Goal: Task Accomplishment & Management: Manage account settings

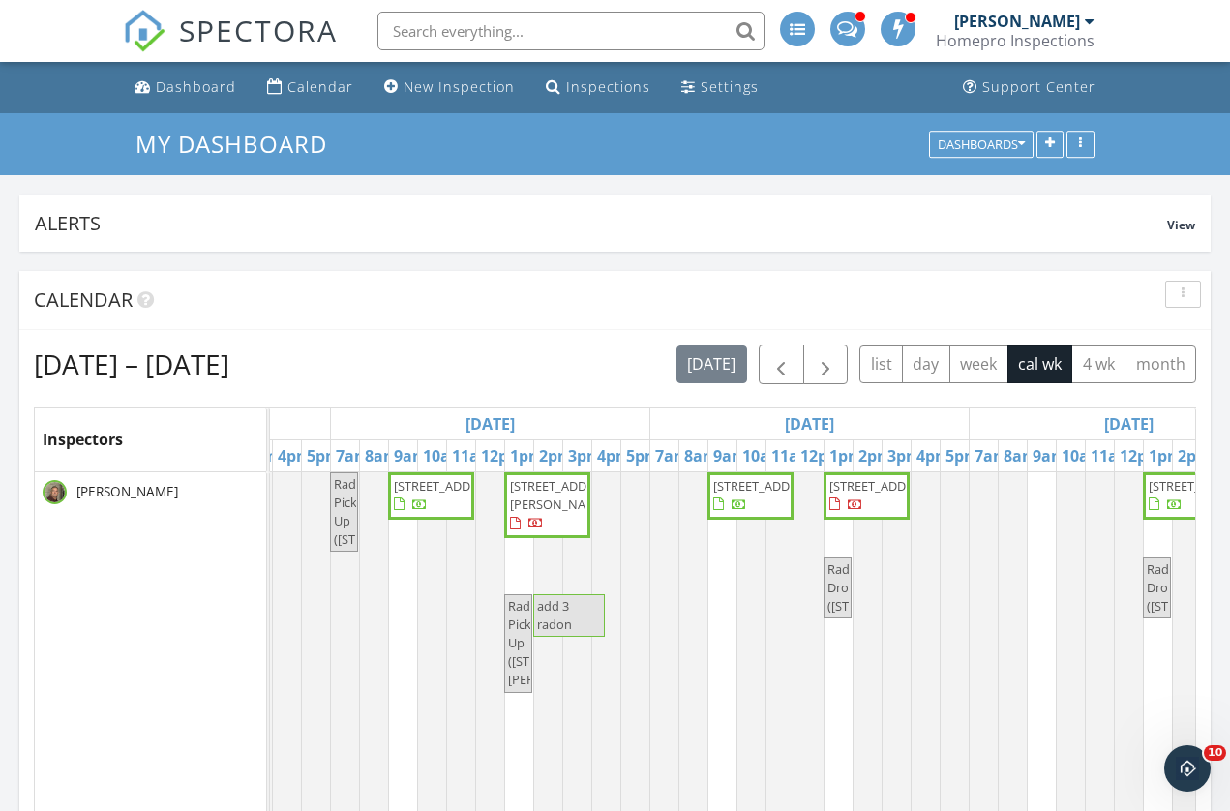
click at [1011, 38] on div "Homepro Inspections" at bounding box center [1015, 40] width 159 height 19
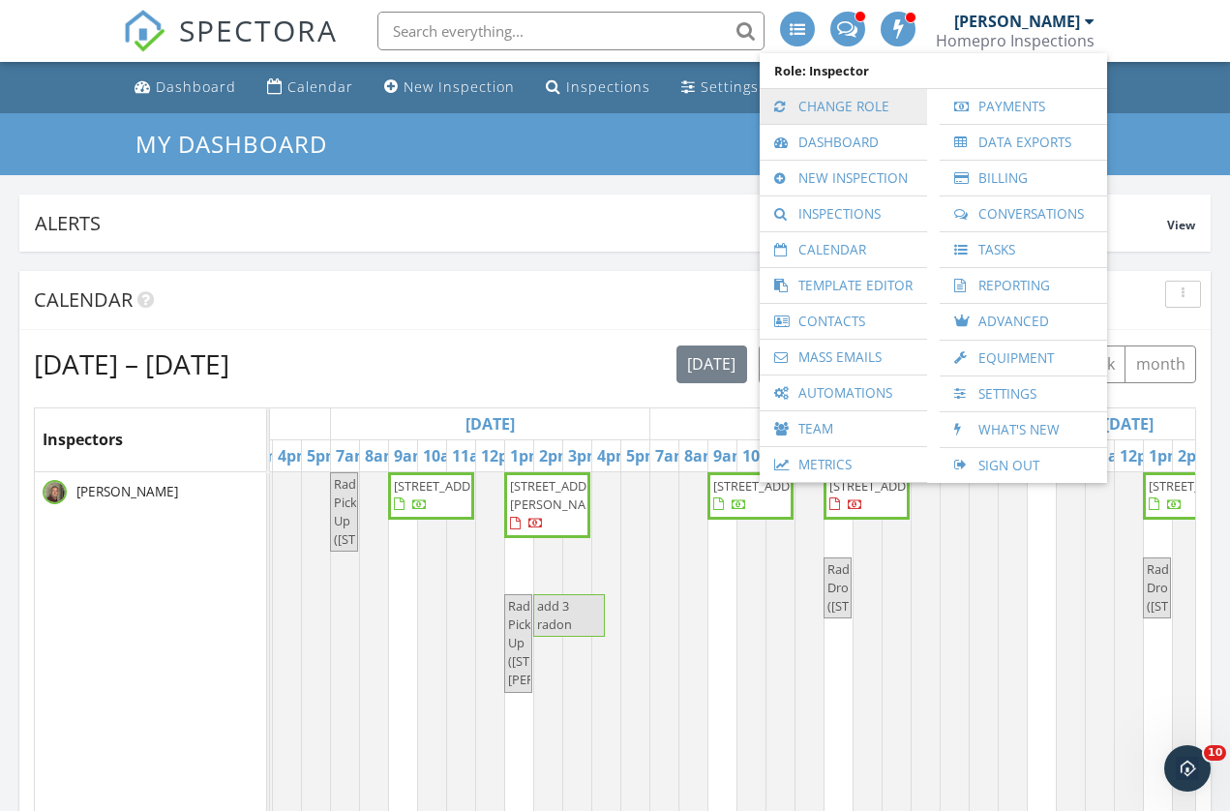
click at [842, 106] on link "Change Role" at bounding box center [843, 106] width 148 height 35
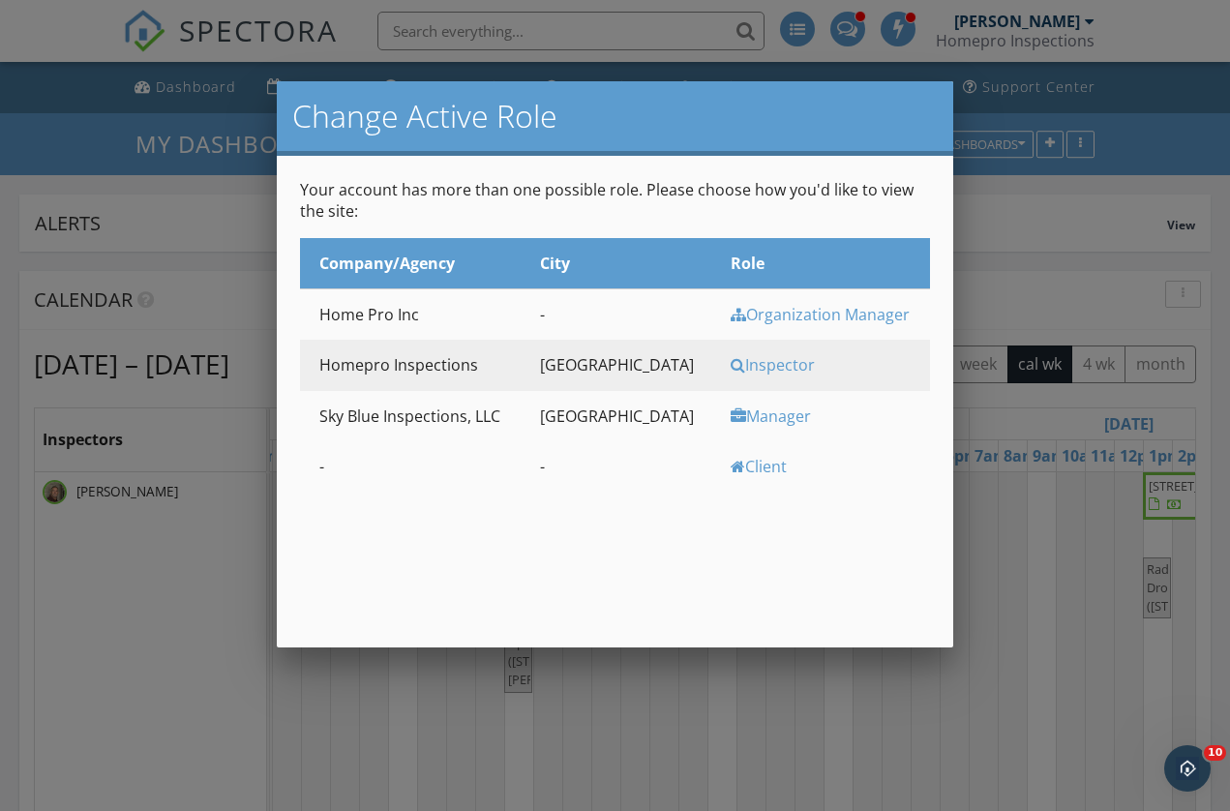
click at [731, 414] on div "Manager" at bounding box center [828, 416] width 195 height 21
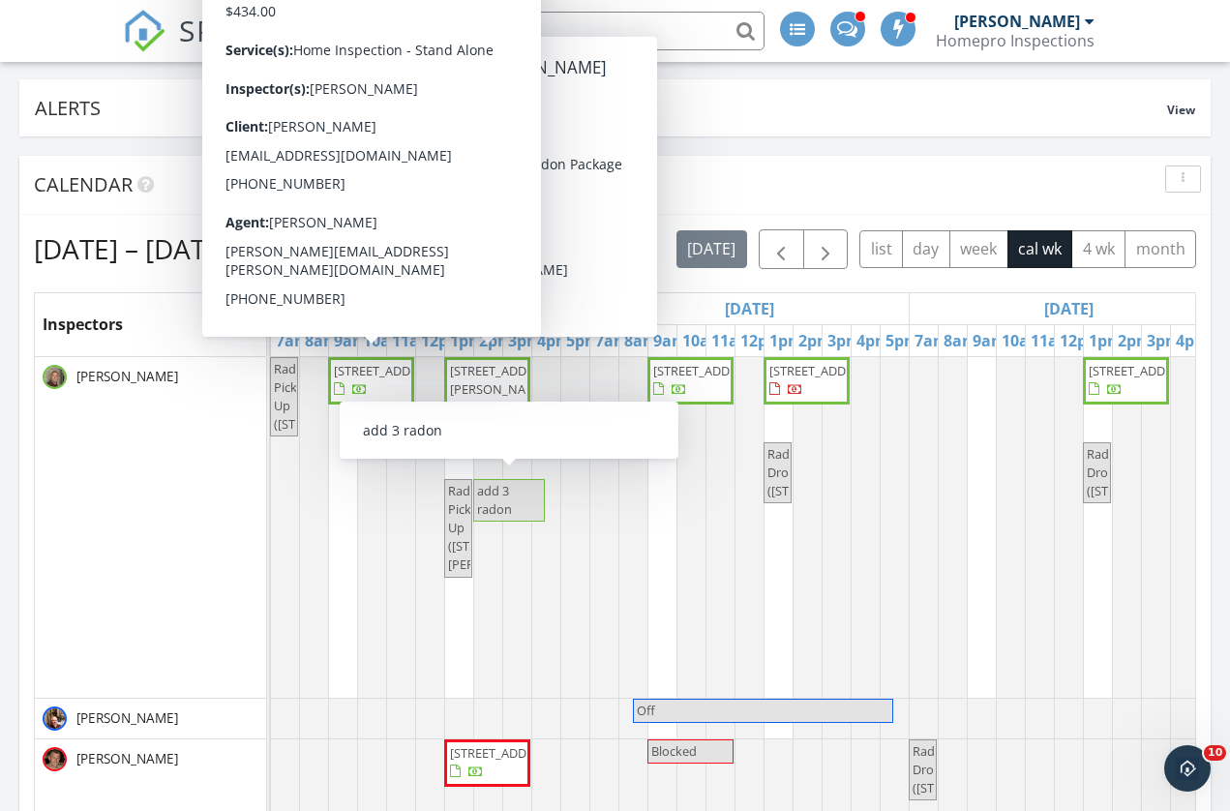
scroll to position [89, 0]
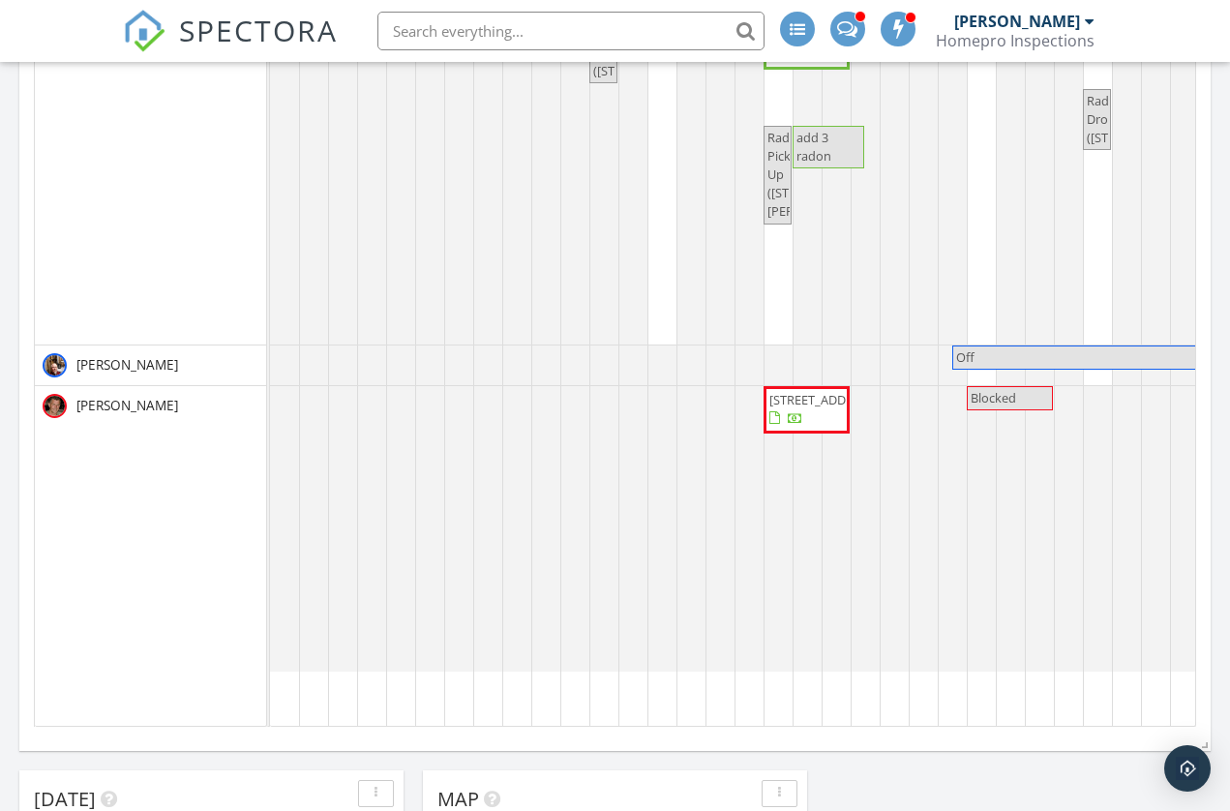
scroll to position [471, 0]
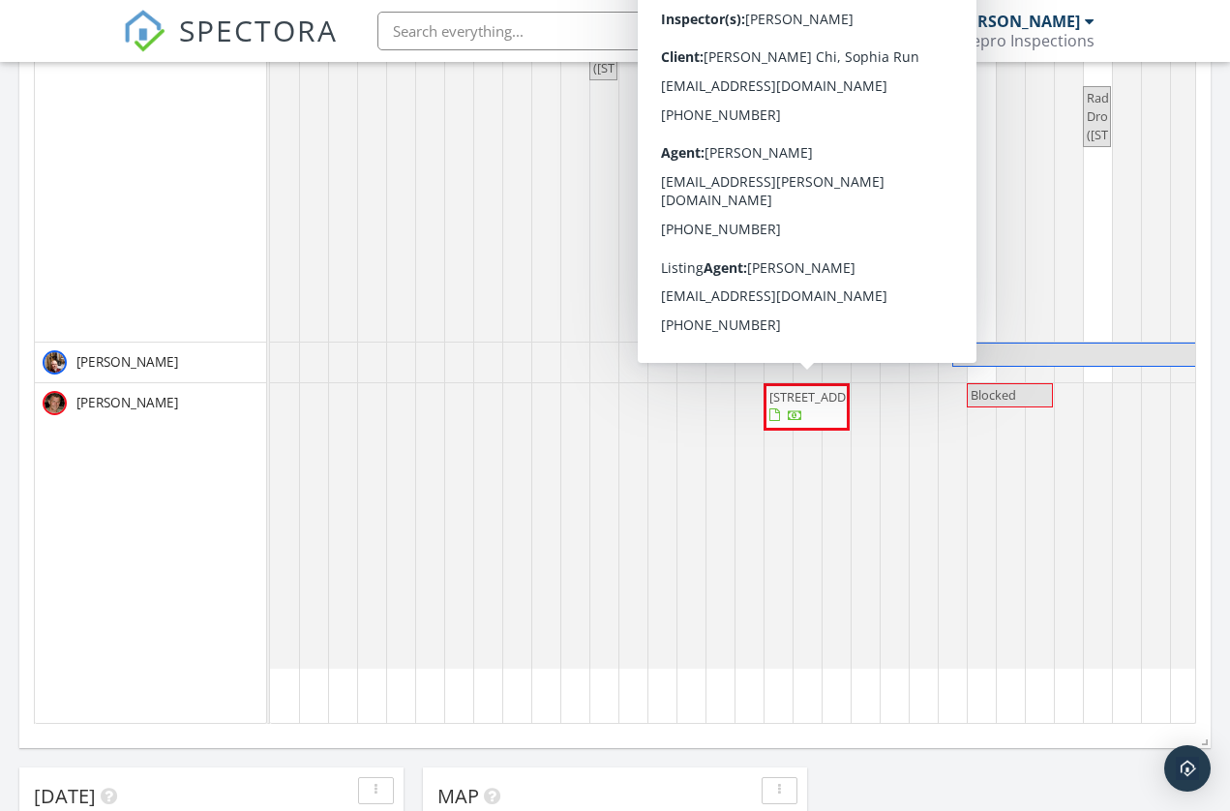
click at [835, 419] on span "5182 Southern Ridge Ln SW, Rochester 55902" at bounding box center [806, 407] width 78 height 38
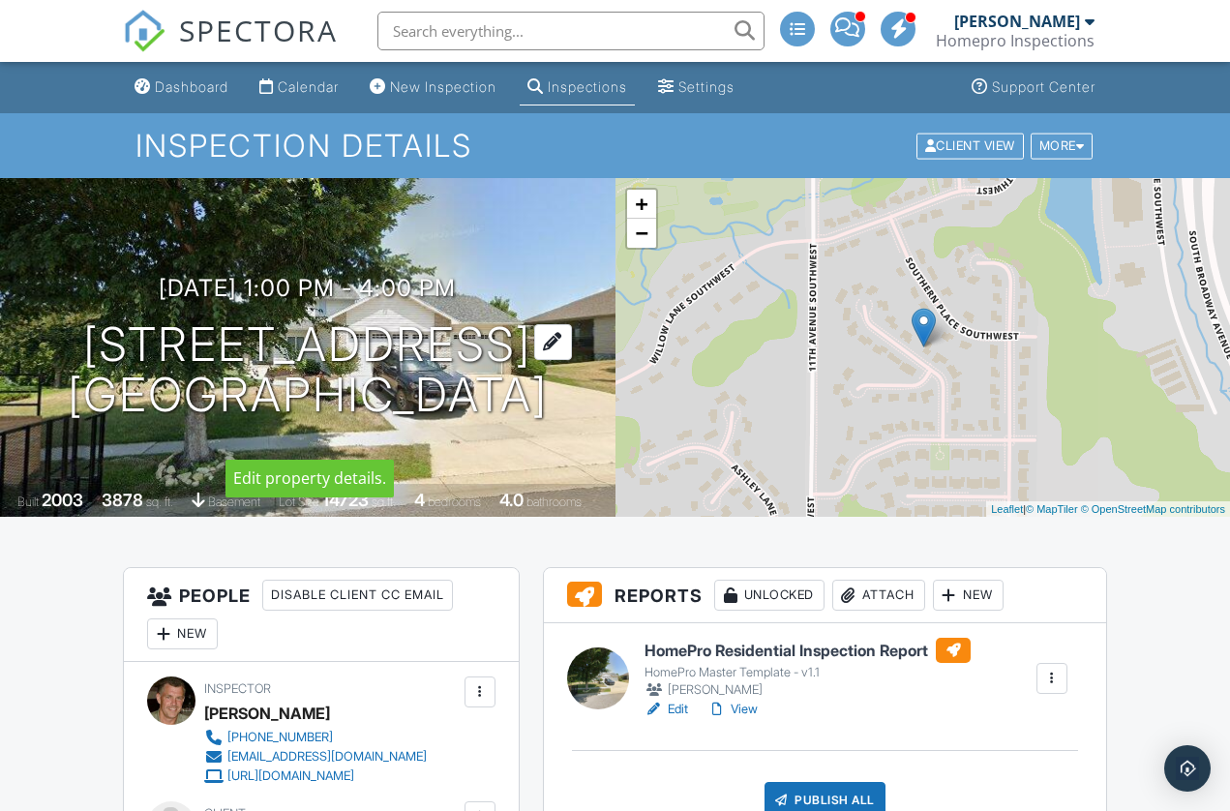
click at [248, 324] on h1 "[STREET_ADDRESS] [GEOGRAPHIC_DATA], MN 55902" at bounding box center [308, 370] width 480 height 103
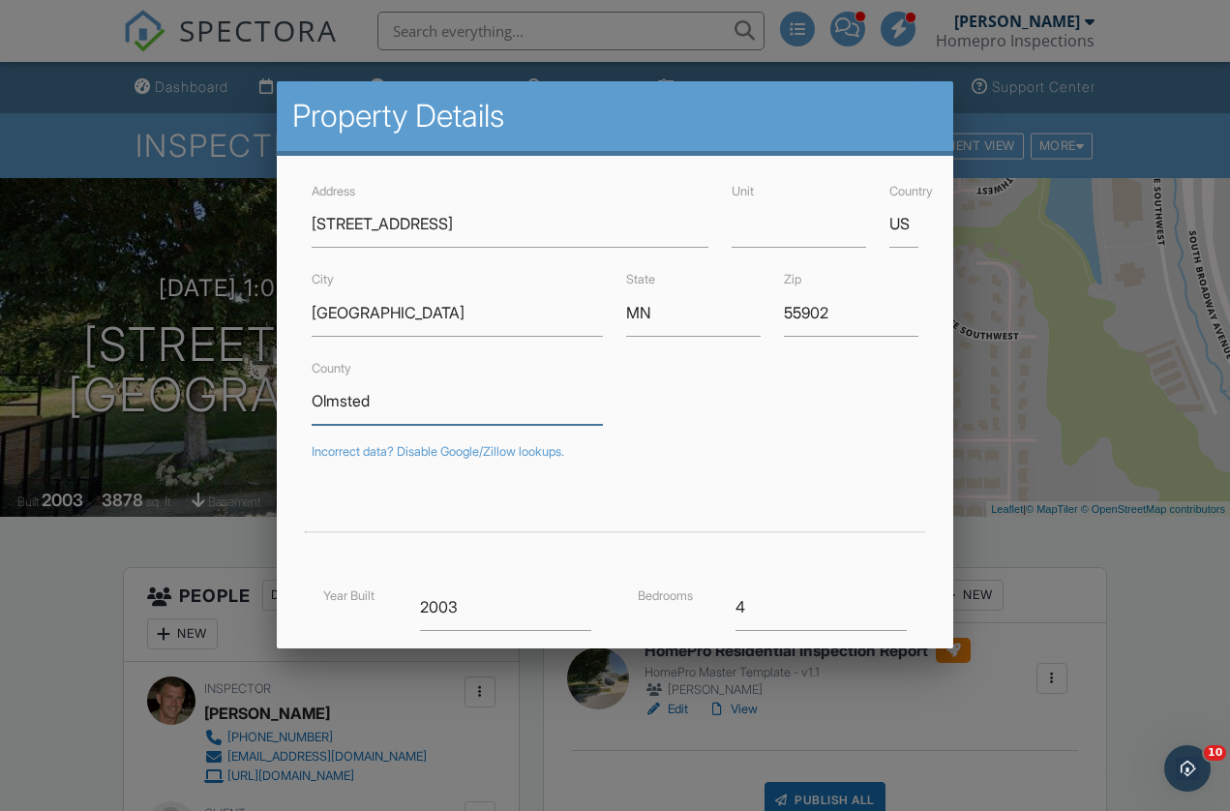
click at [556, 392] on input "Olmsted" at bounding box center [458, 400] width 292 height 47
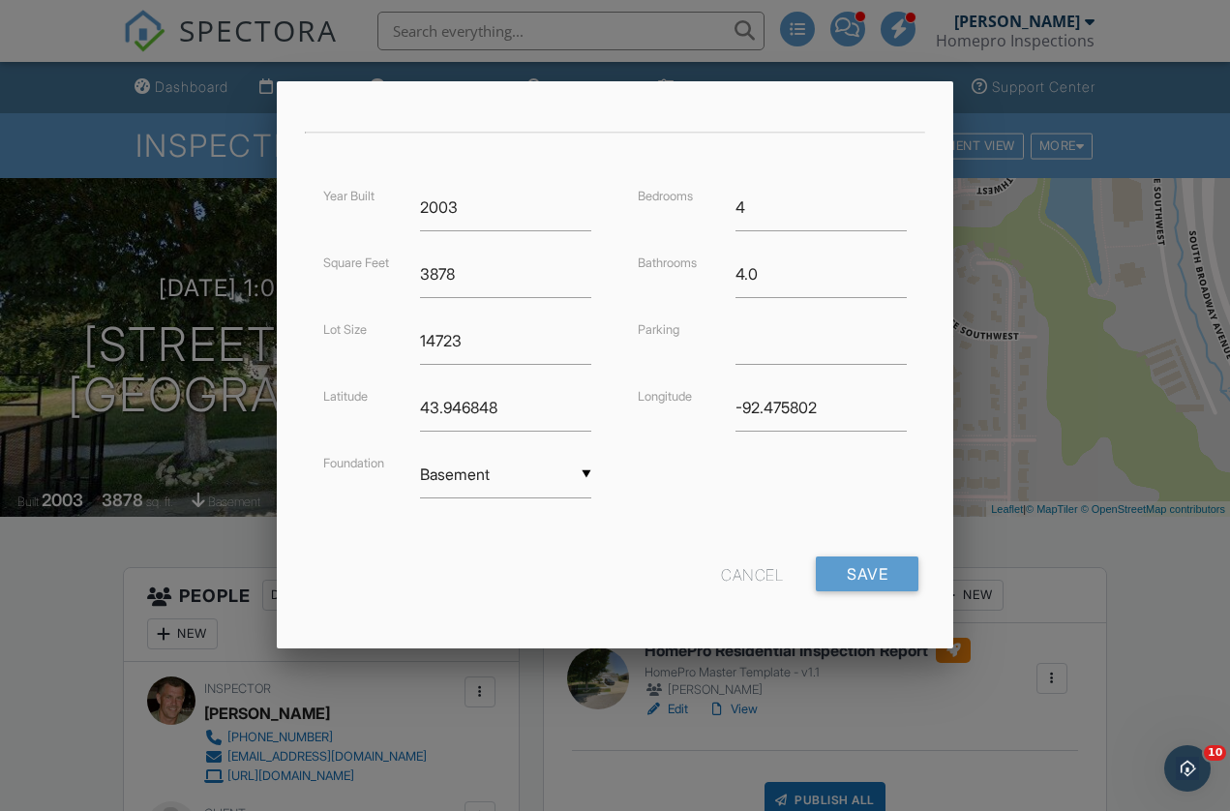
scroll to position [398, 0]
click at [756, 575] on div "Cancel" at bounding box center [752, 575] width 62 height 35
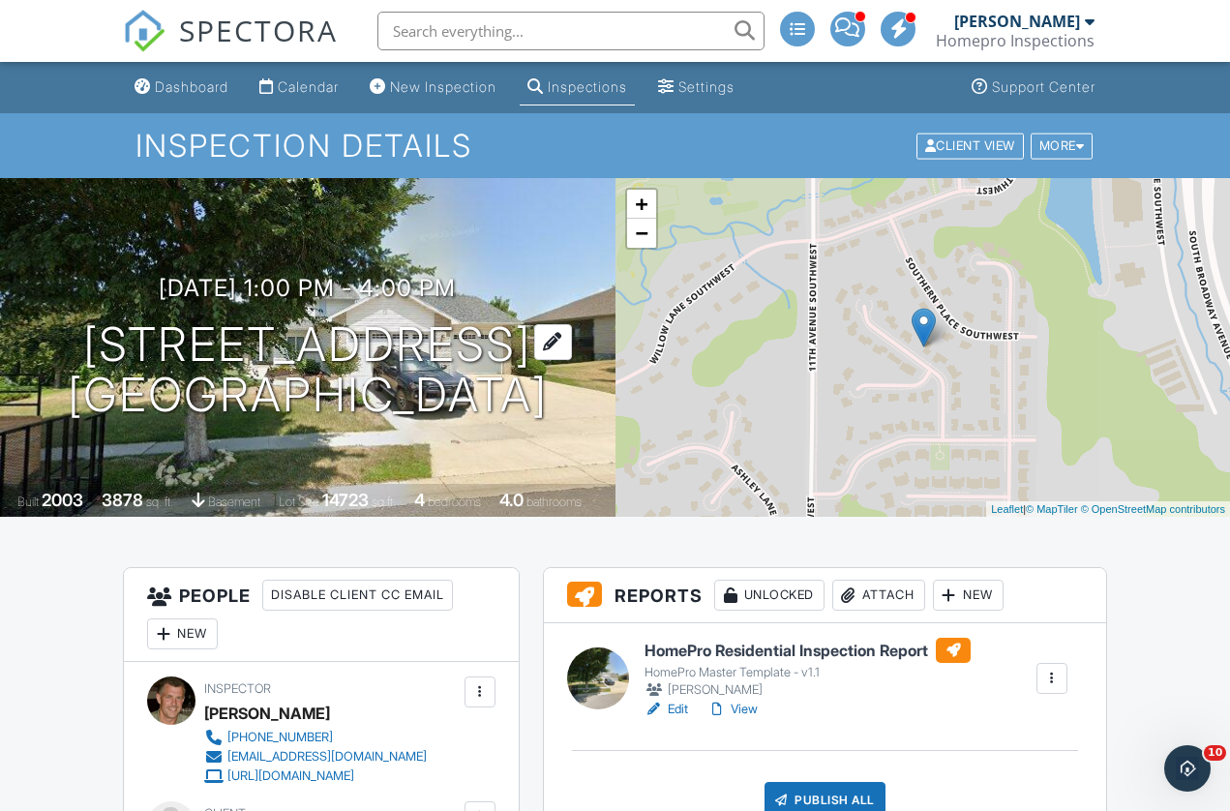
scroll to position [0, 0]
click at [297, 83] on div "Calendar" at bounding box center [308, 86] width 61 height 16
